Goal: Task Accomplishment & Management: Use online tool/utility

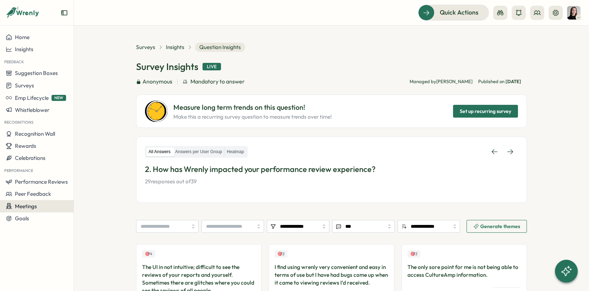
click at [38, 204] on div "Meetings" at bounding box center [37, 206] width 62 height 7
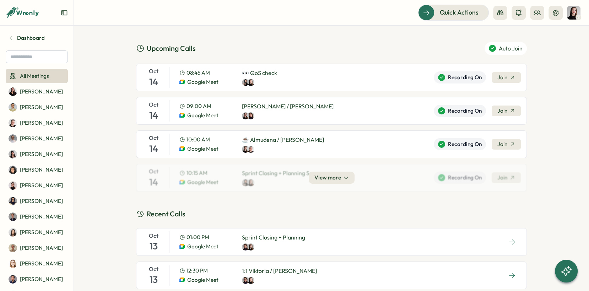
scroll to position [27, 0]
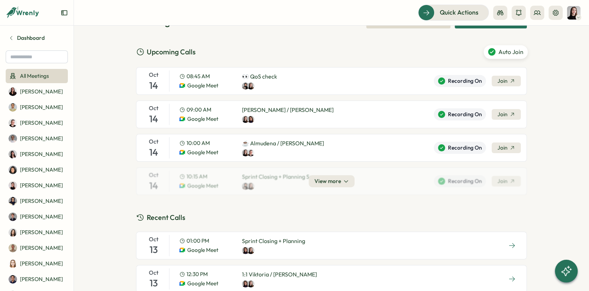
click at [511, 50] on span "Auto Join" at bounding box center [511, 51] width 25 height 9
click at [490, 55] on div "Auto Join" at bounding box center [506, 52] width 44 height 14
click at [508, 55] on span "Auto Join" at bounding box center [511, 51] width 25 height 9
drag, startPoint x: 508, startPoint y: 55, endPoint x: 503, endPoint y: 59, distance: 5.6
click at [508, 55] on span "Auto Join" at bounding box center [511, 51] width 25 height 9
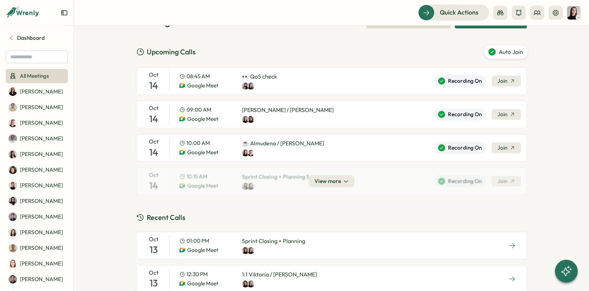
scroll to position [0, 0]
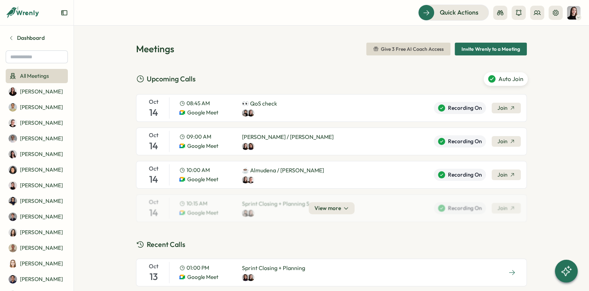
click at [507, 78] on span "Auto Join" at bounding box center [511, 78] width 25 height 9
click at [506, 80] on span "Auto Join" at bounding box center [511, 78] width 25 height 9
click at [467, 108] on span "Recording On" at bounding box center [465, 108] width 34 height 8
drag, startPoint x: 469, startPoint y: 172, endPoint x: 467, endPoint y: 160, distance: 11.9
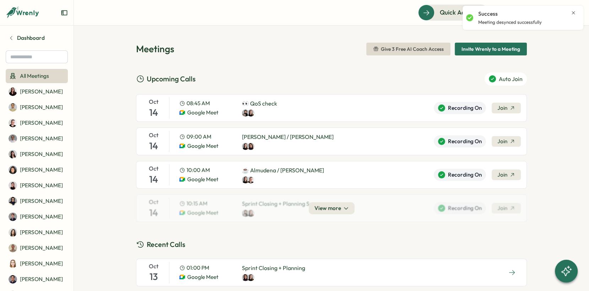
click at [468, 172] on span "Recording On" at bounding box center [465, 175] width 34 height 8
click at [467, 146] on div "Recording On Join" at bounding box center [477, 141] width 87 height 21
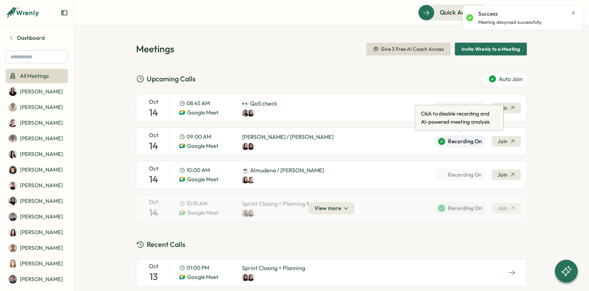
click at [467, 140] on span "Recording On" at bounding box center [465, 142] width 34 height 8
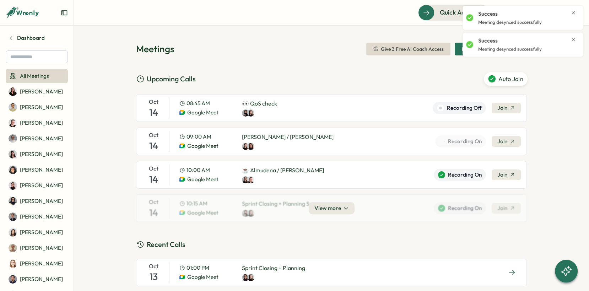
click at [499, 76] on span "Auto Join" at bounding box center [511, 79] width 25 height 9
click at [500, 78] on p "Meeting desynced successfully" at bounding box center [510, 76] width 64 height 6
click at [575, 63] on div "Success Meeting desynced successfully" at bounding box center [523, 71] width 114 height 18
drag, startPoint x: 574, startPoint y: 67, endPoint x: 572, endPoint y: 51, distance: 16.2
click at [574, 66] on icon "Close notification" at bounding box center [574, 67] width 6 height 6
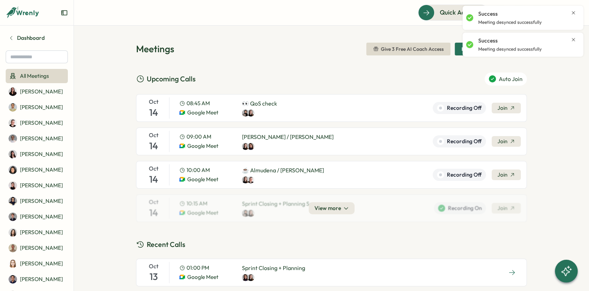
click at [573, 39] on icon "Close notification" at bounding box center [573, 39] width 3 height 3
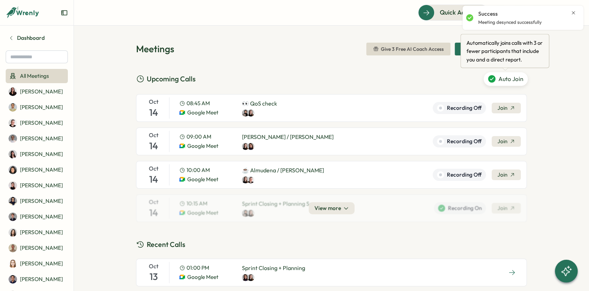
click at [504, 74] on span "Auto Join" at bounding box center [511, 78] width 25 height 9
click at [504, 77] on span "Auto Join" at bounding box center [511, 78] width 25 height 9
click at [576, 11] on icon "Close notification" at bounding box center [574, 13] width 6 height 6
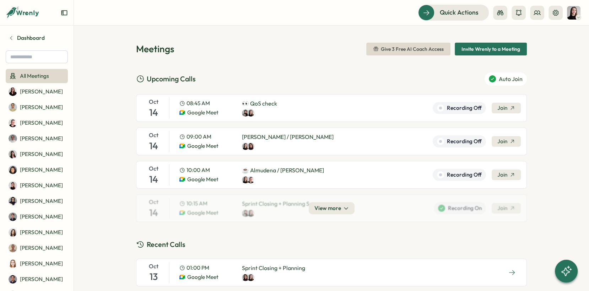
click at [377, 49] on icon "button" at bounding box center [376, 49] width 6 height 6
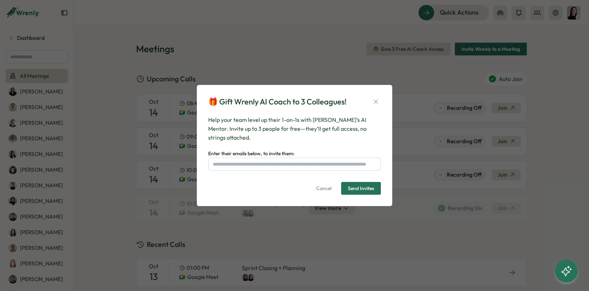
click at [377, 99] on div "🎁 Gift Wrenly AI Coach to 3 Colleagues! Help your team level up their 1-on-1s w…" at bounding box center [294, 145] width 178 height 105
click at [375, 105] on icon "button" at bounding box center [376, 101] width 7 height 7
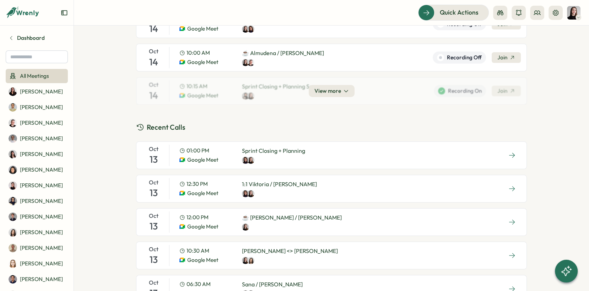
scroll to position [138, 0]
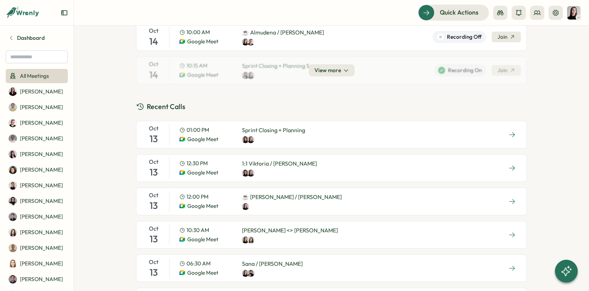
click at [349, 167] on div "[DATE] 12:30 PM Google Meet 1:1 [PERSON_NAME] / [PERSON_NAME]" at bounding box center [331, 168] width 391 height 28
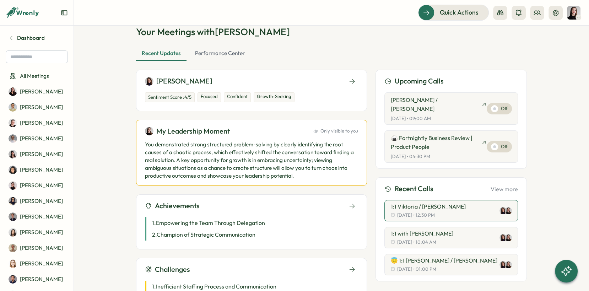
scroll to position [46, 0]
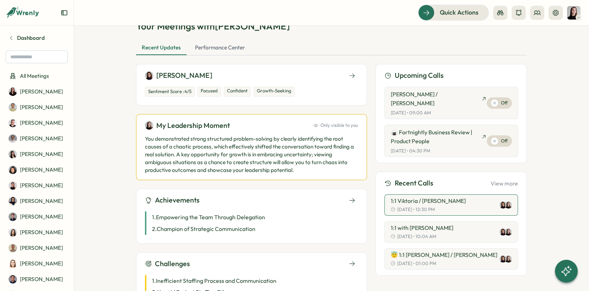
click at [509, 180] on button "View more" at bounding box center [504, 183] width 27 height 6
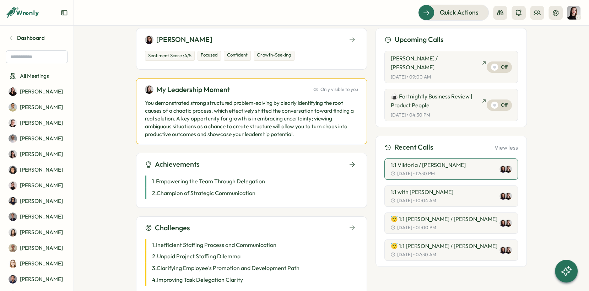
click at [430, 162] on div "1:1 [PERSON_NAME] / [PERSON_NAME] [DATE] • 12:30 PM" at bounding box center [428, 169] width 75 height 15
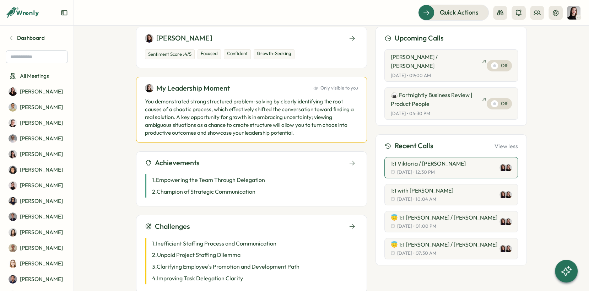
click at [430, 160] on div "1:1 [PERSON_NAME] / [PERSON_NAME] [DATE] • 12:30 PM" at bounding box center [428, 167] width 75 height 15
click at [440, 184] on button "1:1 with [PERSON_NAME] [DATE] • 10:04 AM" at bounding box center [452, 194] width 134 height 21
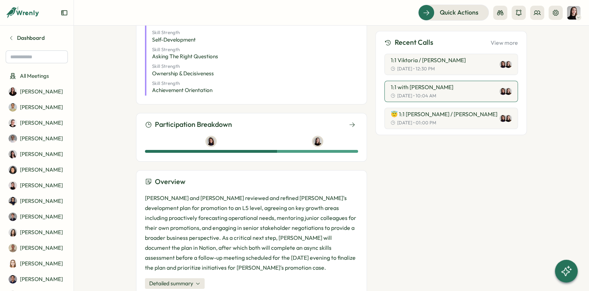
scroll to position [478, 0]
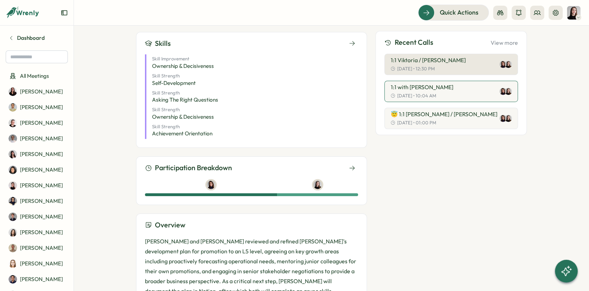
click at [422, 63] on p "1:1 Viktoria / [PERSON_NAME]" at bounding box center [428, 60] width 75 height 6
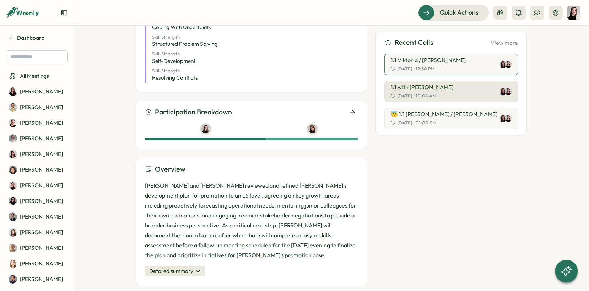
scroll to position [542, 0]
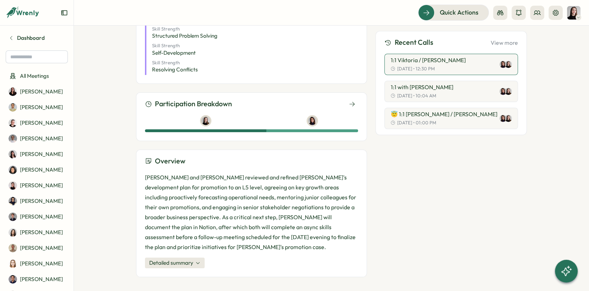
click at [443, 70] on button "1:1 [PERSON_NAME] / [PERSON_NAME] [DATE] • 12:30 PM" at bounding box center [452, 64] width 134 height 21
click at [191, 260] on span "Detailed summary" at bounding box center [171, 263] width 44 height 8
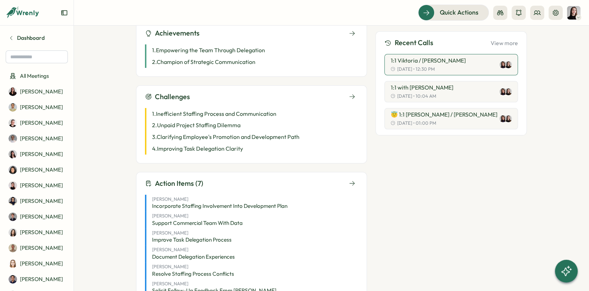
scroll to position [193, 0]
